Goal: Task Accomplishment & Management: Manage account settings

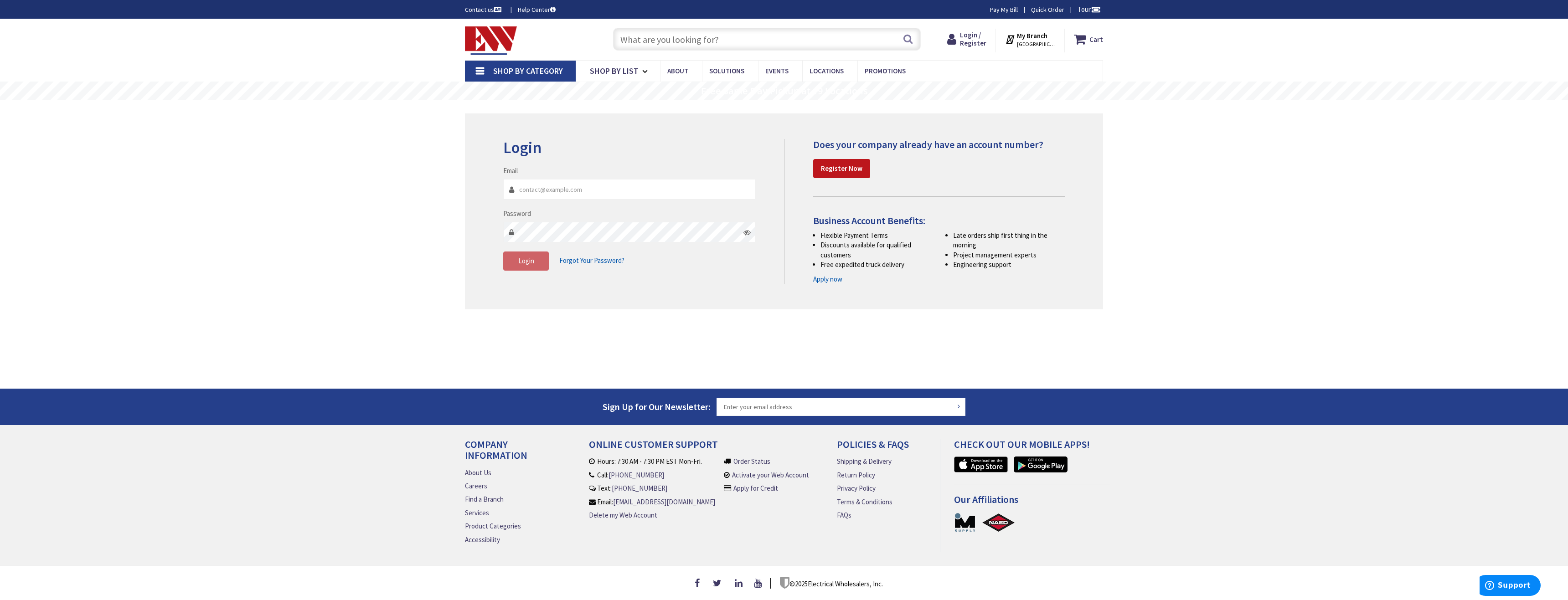
type input "[PERSON_NAME][GEOGRAPHIC_DATA]"
type input "[EMAIL_ADDRESS][DOMAIN_NAME]"
click at [523, 265] on span "Login" at bounding box center [526, 260] width 16 height 8
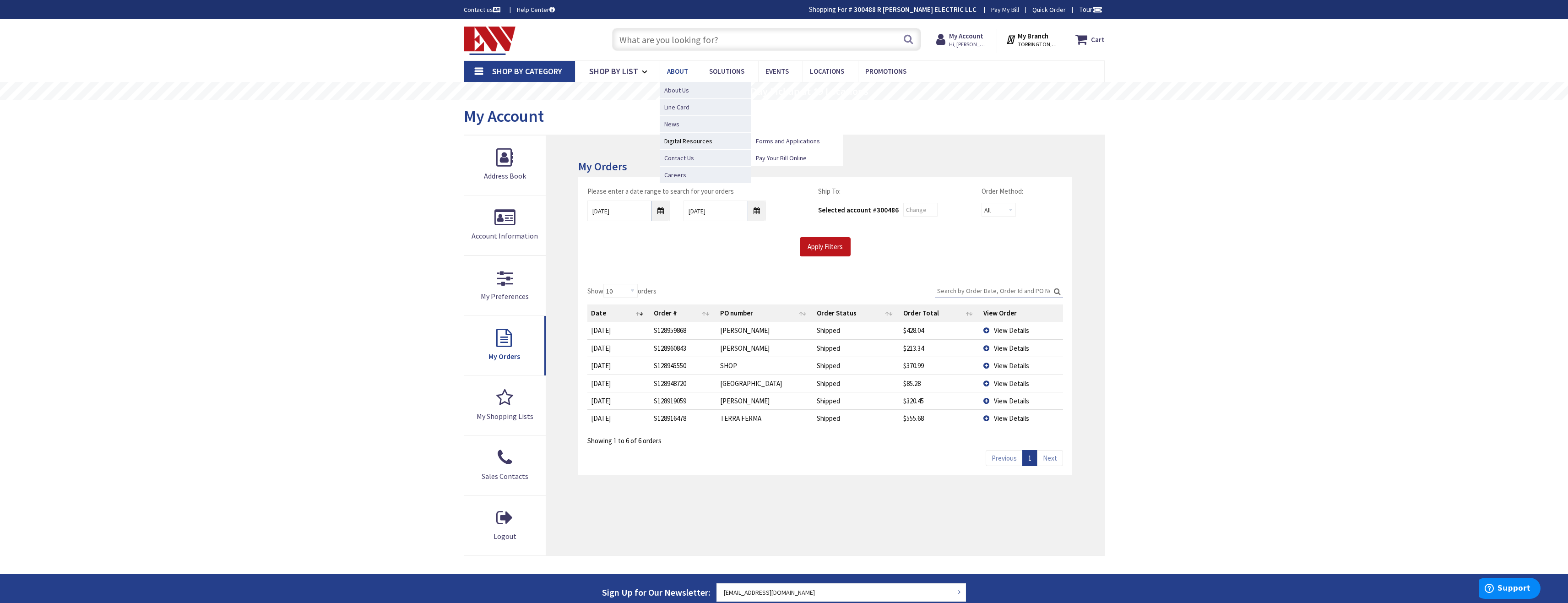
click at [687, 143] on span "Digital Resources" at bounding box center [705, 141] width 92 height 17
click at [761, 157] on span "Pay Your Bill Online" at bounding box center [782, 158] width 51 height 9
